Goal: Transaction & Acquisition: Obtain resource

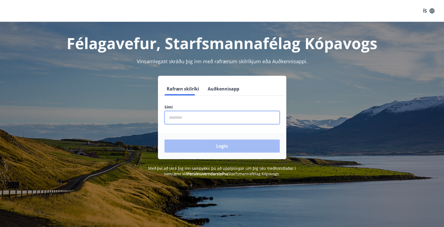
click at [181, 119] on input "phone" at bounding box center [222, 117] width 115 height 13
type input "********"
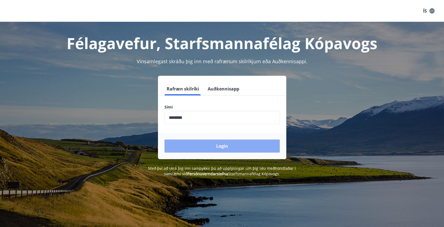
click at [207, 144] on button "Login" at bounding box center [222, 145] width 115 height 13
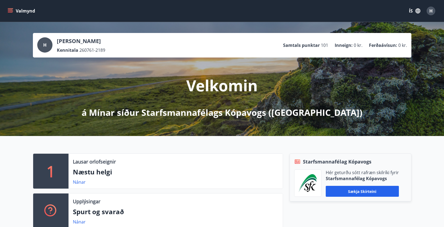
click at [20, 8] on button "Valmynd" at bounding box center [22, 11] width 31 height 10
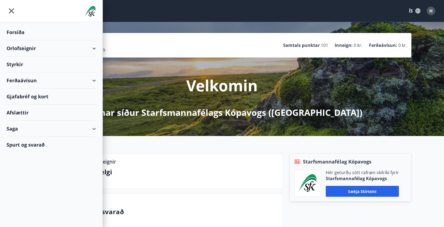
click at [92, 48] on div "Orlofseignir" at bounding box center [52, 48] width 90 height 16
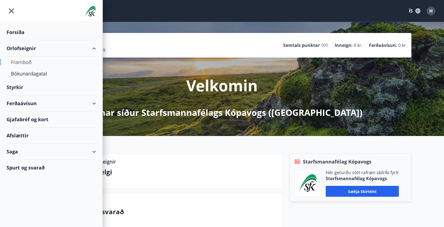
click at [29, 61] on div "Framboð" at bounding box center [51, 61] width 81 height 11
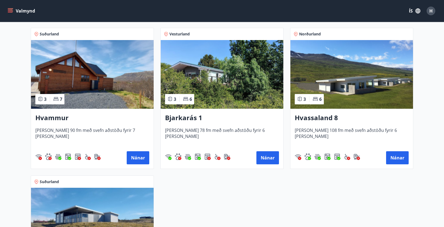
scroll to position [245, 0]
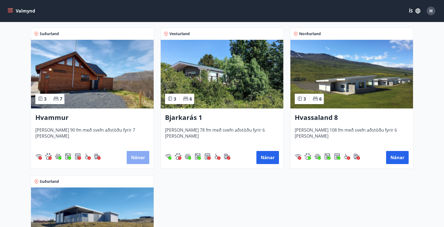
click at [133, 156] on button "Nánar" at bounding box center [138, 157] width 23 height 13
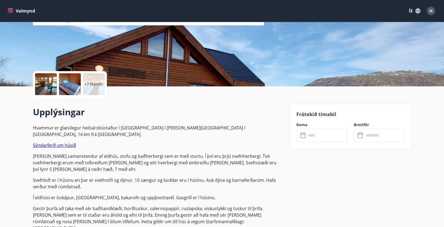
scroll to position [82, 0]
